Goal: Navigation & Orientation: Find specific page/section

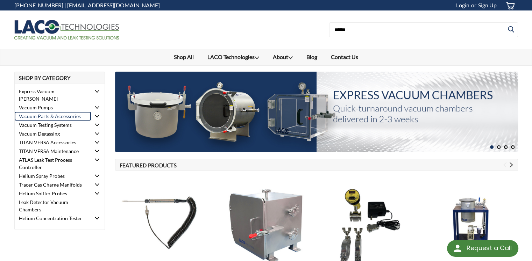
click at [87, 112] on link "Vacuum Parts & Accessories" at bounding box center [53, 116] width 77 height 9
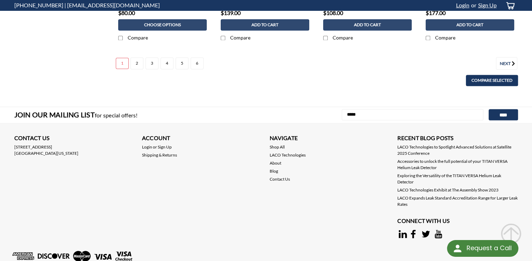
scroll to position [979, 0]
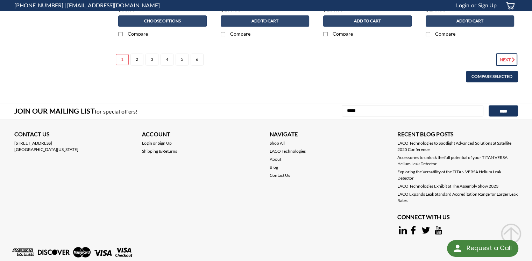
click at [512, 56] on icon "Next" at bounding box center [514, 59] width 7 height 7
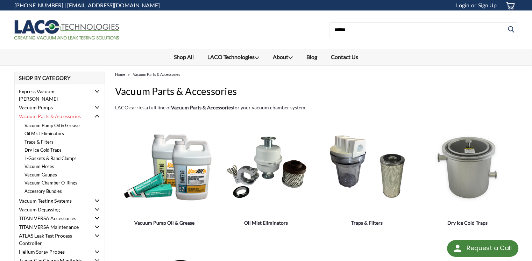
click at [97, 115] on use at bounding box center [97, 116] width 4 height 3
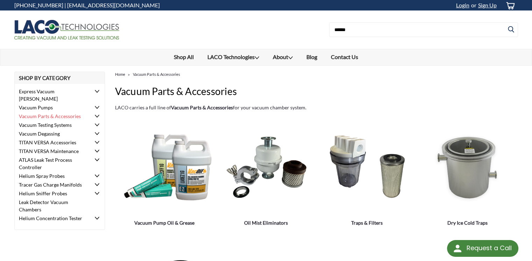
click at [98, 91] on use at bounding box center [97, 91] width 4 height 3
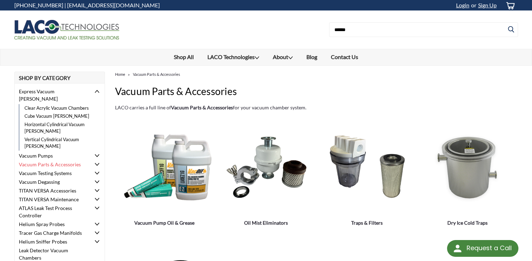
click at [98, 91] on icon at bounding box center [97, 91] width 5 height 5
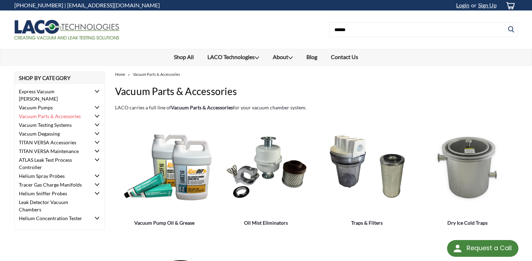
click at [97, 105] on icon at bounding box center [97, 107] width 5 height 5
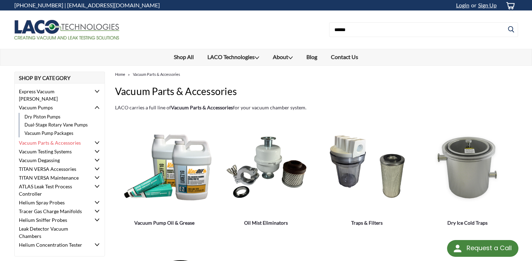
click at [97, 105] on icon at bounding box center [97, 107] width 5 height 5
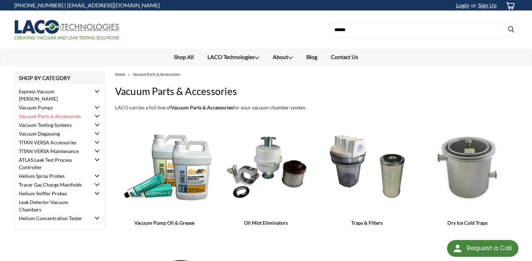
click at [98, 217] on icon at bounding box center [97, 220] width 5 height 6
click at [98, 216] on icon at bounding box center [97, 218] width 5 height 5
click at [97, 191] on icon at bounding box center [97, 193] width 5 height 5
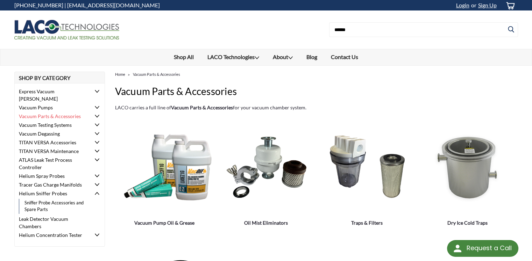
click at [97, 191] on icon at bounding box center [97, 193] width 5 height 5
click at [95, 183] on icon at bounding box center [97, 185] width 5 height 5
click at [97, 183] on icon at bounding box center [97, 185] width 5 height 5
click at [99, 174] on icon at bounding box center [97, 176] width 5 height 5
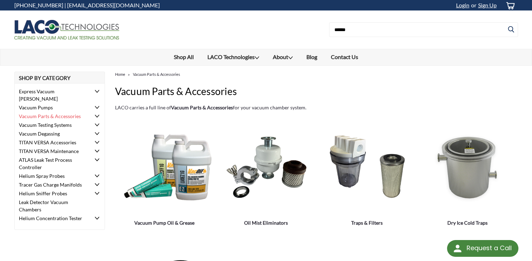
click at [97, 158] on icon at bounding box center [97, 160] width 5 height 5
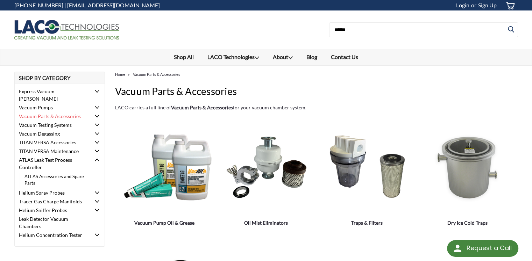
click at [97, 158] on icon at bounding box center [97, 160] width 5 height 5
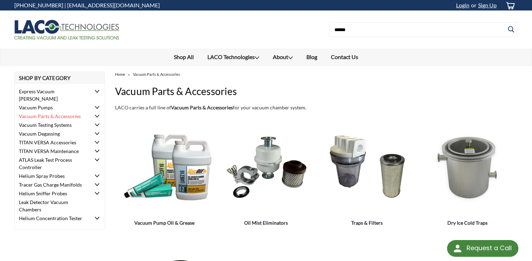
click at [99, 140] on span at bounding box center [97, 143] width 8 height 6
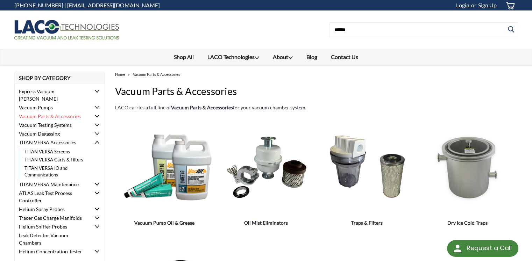
click at [97, 140] on icon at bounding box center [97, 142] width 5 height 5
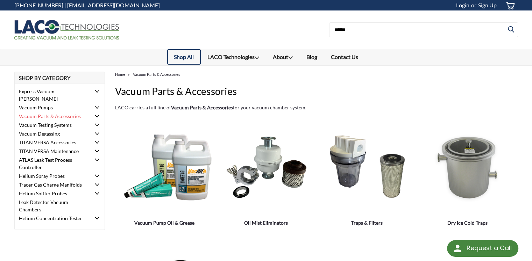
click at [191, 56] on link "Shop All" at bounding box center [184, 56] width 34 height 15
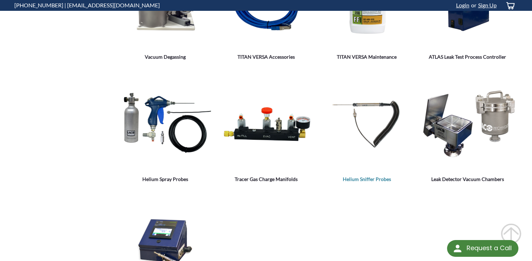
scroll to position [245, 0]
